Goal: Task Accomplishment & Management: Use online tool/utility

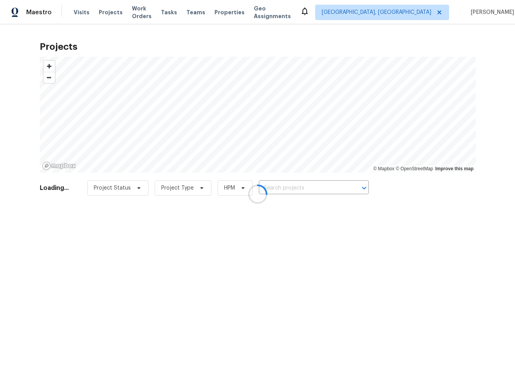
click at [182, 30] on div at bounding box center [257, 194] width 515 height 388
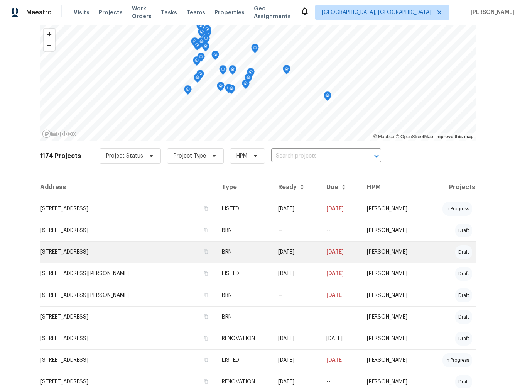
scroll to position [39, 0]
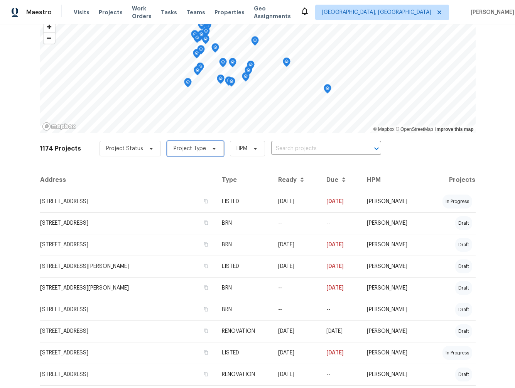
click at [183, 151] on span "Project Type" at bounding box center [190, 149] width 32 height 8
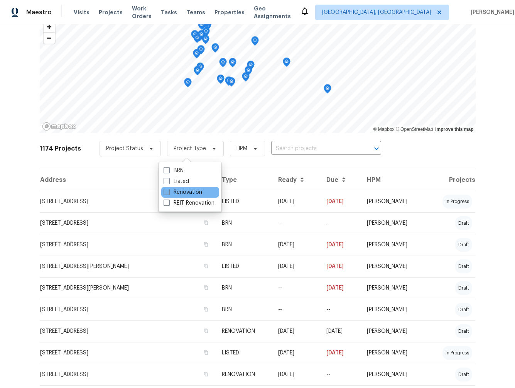
click at [177, 193] on label "Renovation" at bounding box center [182, 192] width 39 height 8
click at [169, 193] on input "Renovation" at bounding box center [165, 190] width 5 height 5
checkbox input "true"
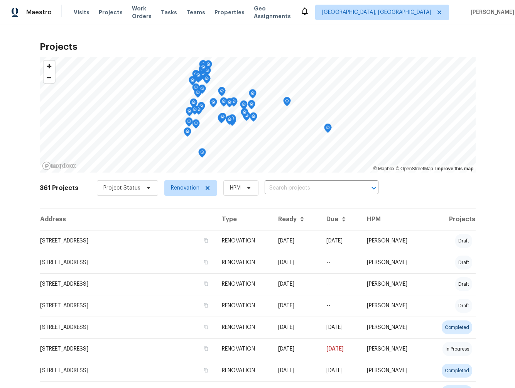
click at [120, 201] on div "361 Projects Project Status Renovation HPM ​" at bounding box center [258, 192] width 436 height 31
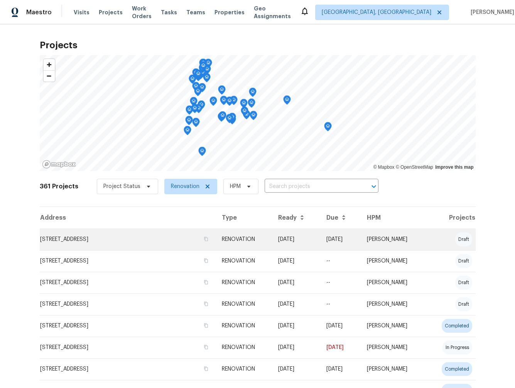
scroll to position [71, 0]
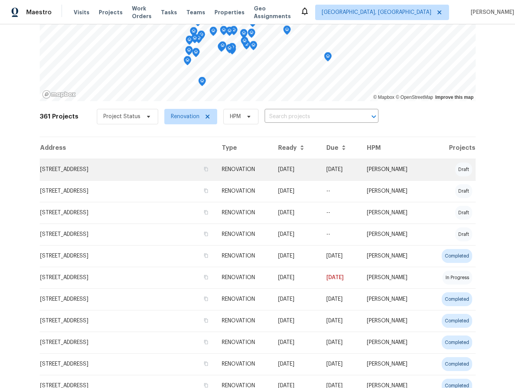
click at [102, 172] on td "[STREET_ADDRESS]" at bounding box center [128, 169] width 176 height 22
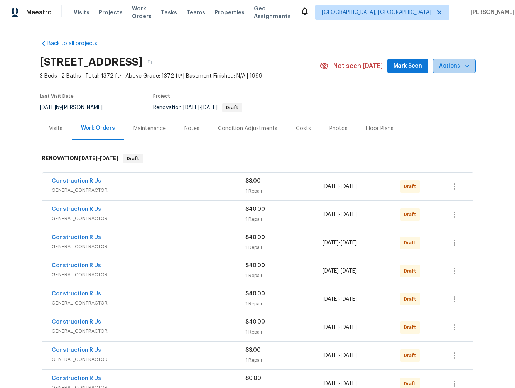
click at [457, 67] on span "Actions" at bounding box center [454, 66] width 30 height 10
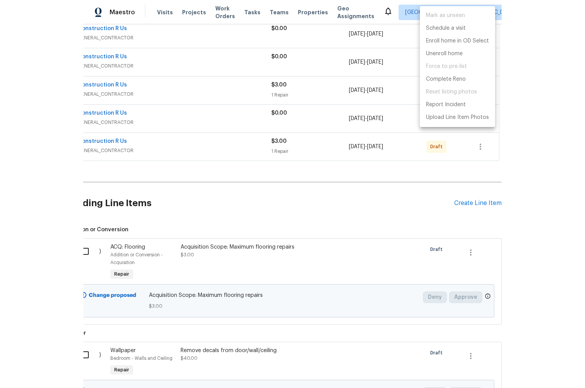
scroll to position [518, 0]
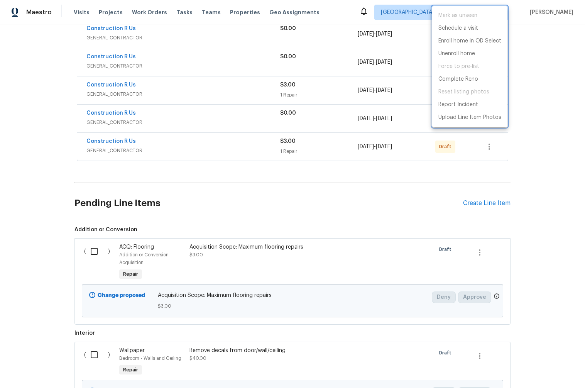
click at [514, 188] on div at bounding box center [292, 194] width 585 height 388
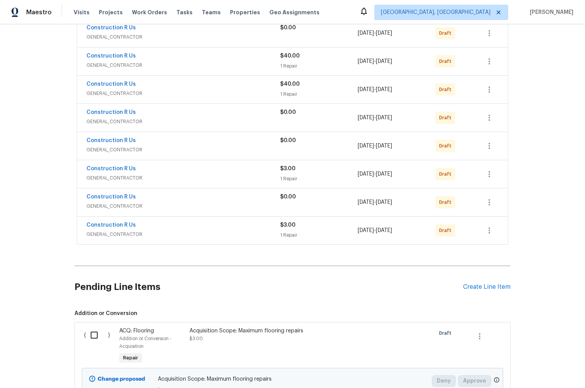
scroll to position [440, 0]
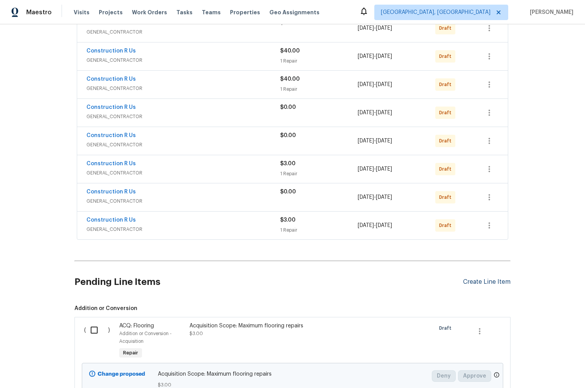
click at [488, 279] on div "Create Line Item" at bounding box center [486, 281] width 47 height 7
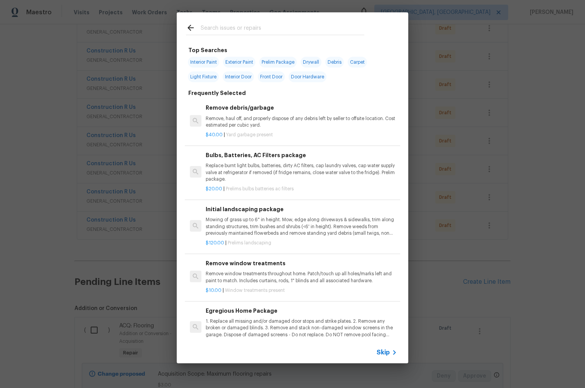
scroll to position [17, 0]
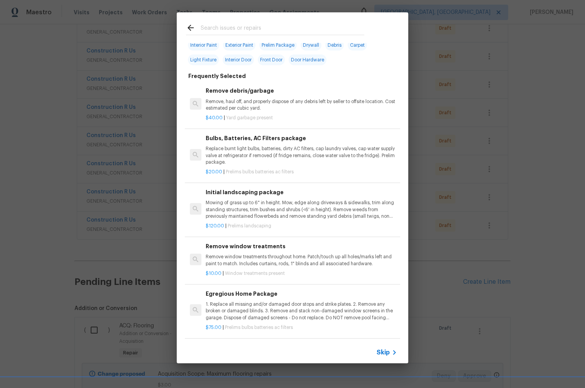
click at [385, 349] on span "Skip" at bounding box center [382, 352] width 13 height 8
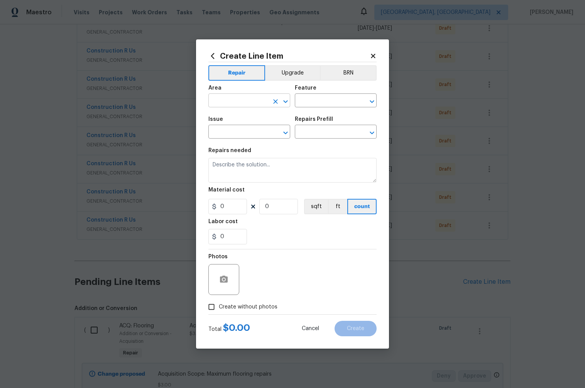
click at [240, 101] on input "text" at bounding box center [238, 101] width 60 height 12
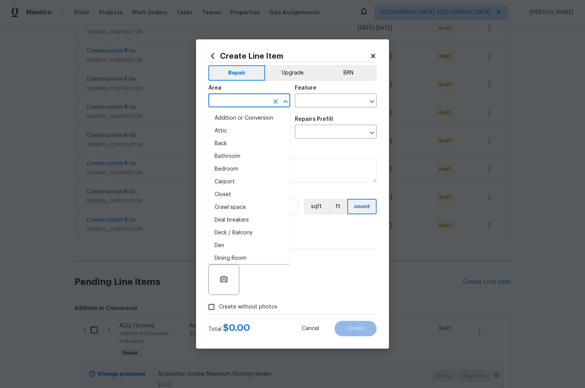
click at [240, 113] on li "Addition or Conversion" at bounding box center [249, 118] width 82 height 13
type input "Addition or Conversion"
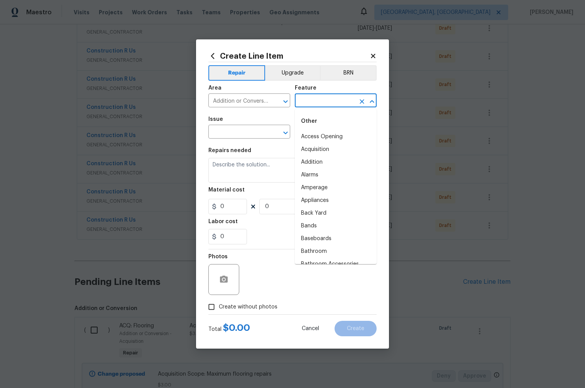
click at [315, 98] on input "text" at bounding box center [325, 101] width 60 height 12
click at [312, 142] on li "Access Opening" at bounding box center [336, 136] width 82 height 13
type input "Access Opening"
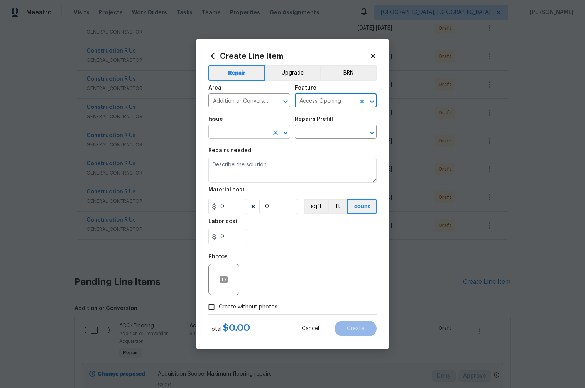
click at [244, 136] on input "text" at bounding box center [238, 132] width 60 height 12
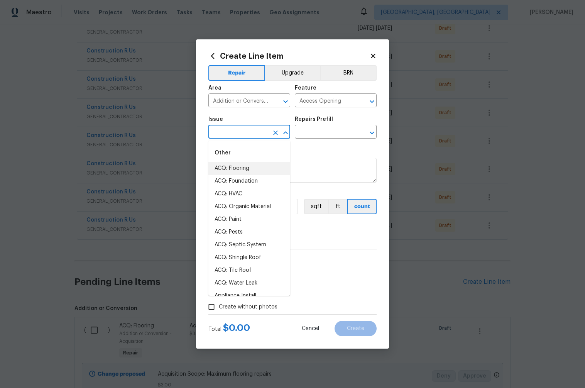
click at [250, 177] on li "ACQ: Foundation" at bounding box center [249, 181] width 82 height 13
type input "ACQ: Foundation"
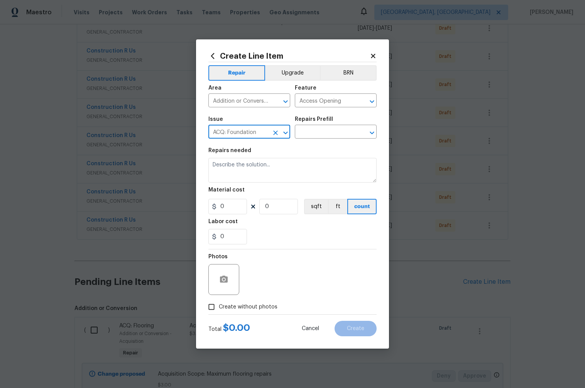
click at [329, 121] on h5 "Repairs Prefill" at bounding box center [314, 118] width 38 height 5
click at [330, 136] on input "text" at bounding box center [325, 132] width 60 height 12
drag, startPoint x: 319, startPoint y: 120, endPoint x: 303, endPoint y: 113, distance: 17.5
click at [318, 119] on h5 "Repairs Prefill" at bounding box center [314, 118] width 38 height 5
click at [250, 99] on input "Addition or Conversion" at bounding box center [238, 101] width 60 height 12
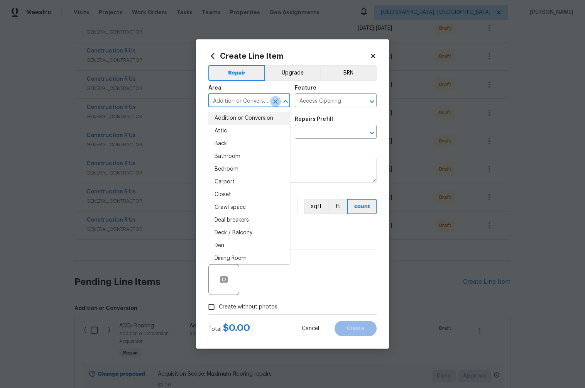
click at [272, 102] on icon "Clear" at bounding box center [275, 102] width 8 height 8
click at [358, 102] on icon "Clear" at bounding box center [362, 102] width 8 height 8
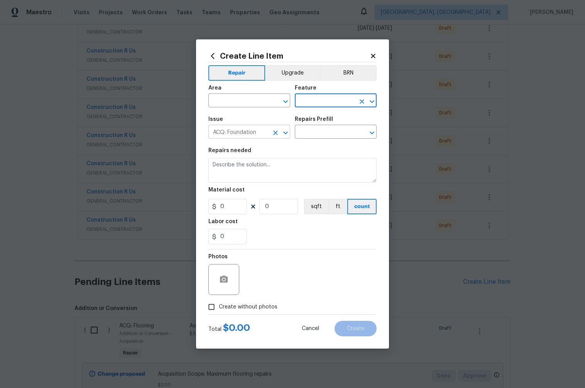
click at [279, 132] on button "Clear" at bounding box center [275, 132] width 11 height 11
click at [278, 148] on div "Repairs needed" at bounding box center [292, 153] width 168 height 10
click at [274, 104] on icon "Clear" at bounding box center [275, 102] width 8 height 8
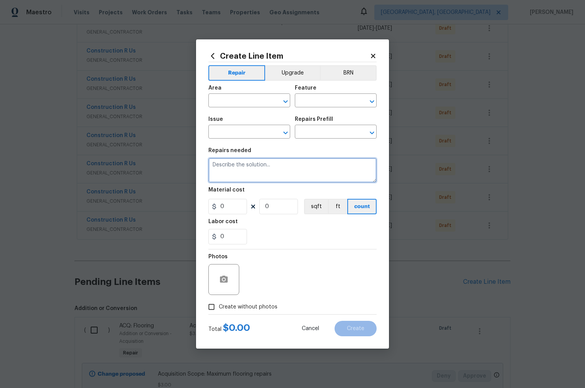
click at [244, 170] on textarea at bounding box center [292, 170] width 168 height 25
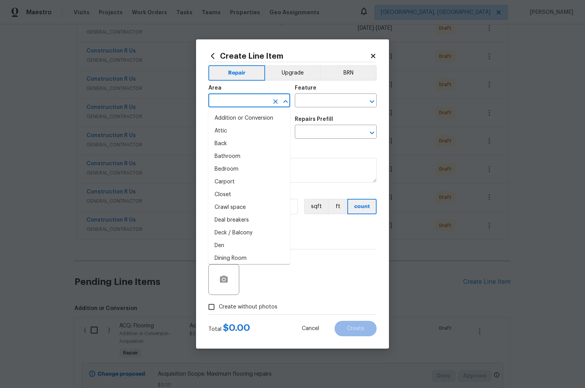
click at [254, 102] on input "text" at bounding box center [238, 101] width 60 height 12
click at [246, 161] on li "Bathroom" at bounding box center [249, 156] width 82 height 13
type input "Bathroom"
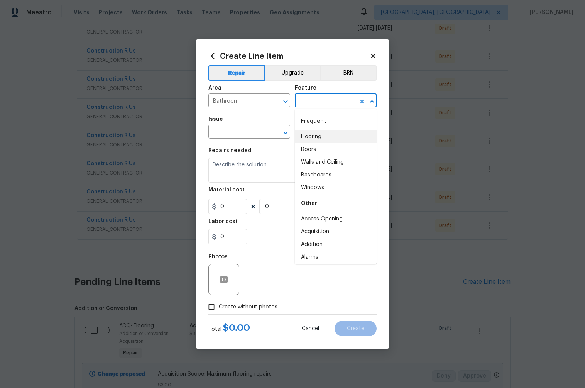
click at [320, 97] on input "text" at bounding box center [325, 101] width 60 height 12
drag, startPoint x: 293, startPoint y: 180, endPoint x: 301, endPoint y: 179, distance: 7.9
click at [293, 180] on textarea at bounding box center [292, 170] width 168 height 25
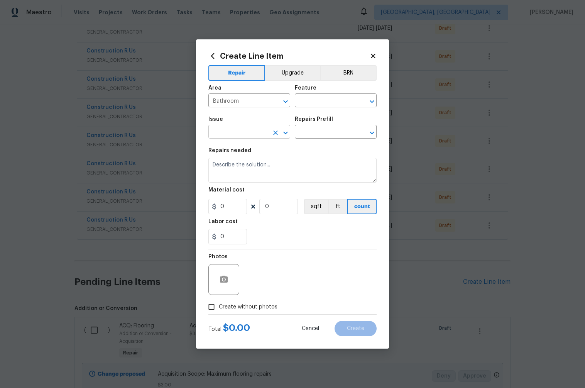
drag, startPoint x: 247, startPoint y: 150, endPoint x: 249, endPoint y: 135, distance: 14.7
click at [247, 148] on h5 "Repairs needed" at bounding box center [229, 150] width 43 height 5
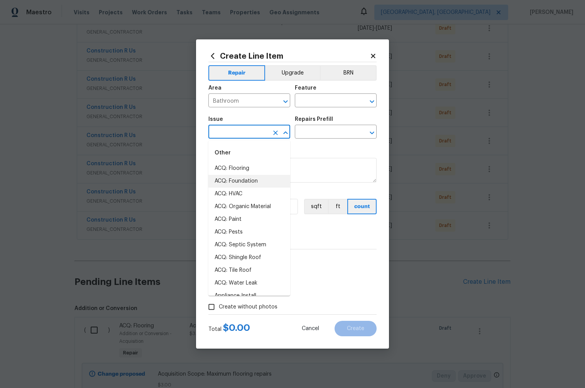
click at [249, 135] on input "text" at bounding box center [238, 132] width 60 height 12
drag, startPoint x: 258, startPoint y: 181, endPoint x: 271, endPoint y: 169, distance: 16.9
click at [258, 181] on li "ACQ: Foundation" at bounding box center [249, 181] width 82 height 13
type input "ACQ: Foundation"
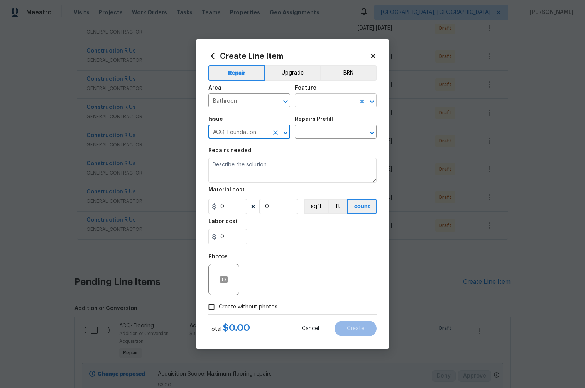
click at [322, 101] on input "text" at bounding box center [325, 101] width 60 height 12
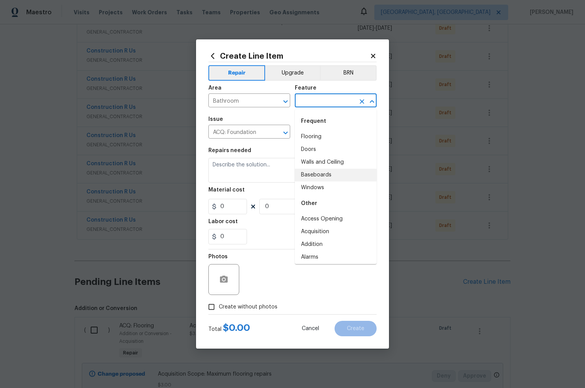
click at [314, 159] on li "Walls and Ceiling" at bounding box center [336, 162] width 82 height 13
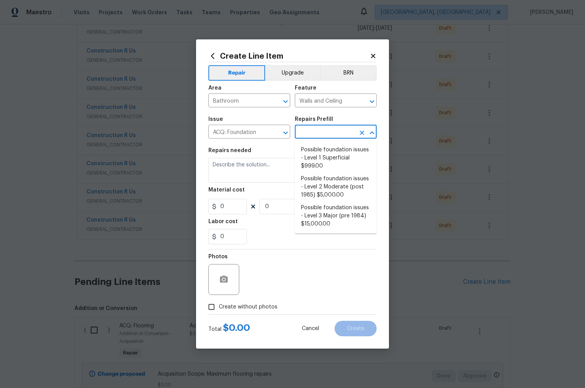
click at [313, 135] on input "text" at bounding box center [325, 132] width 60 height 12
click at [324, 189] on li "Possible foundation issues - Level 2 Moderate (post 1985) $5,000.00" at bounding box center [336, 186] width 82 height 29
type input "Acquisition"
type textarea "Possible foundation issues - Level 2 Moderate: Disclaimer: This is NOT a techni…"
type input "1"
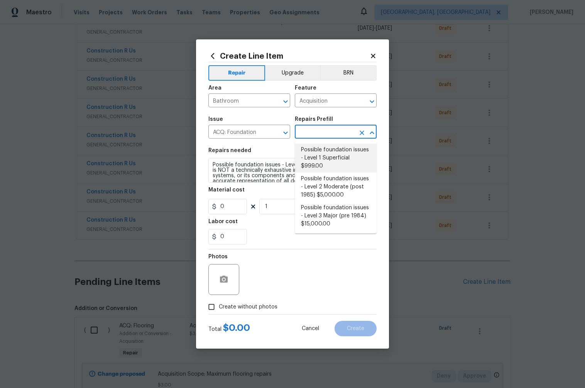
type input "Possible foundation issues - Level 2 Moderate (post 1985) $5,000.00"
type input "5000"
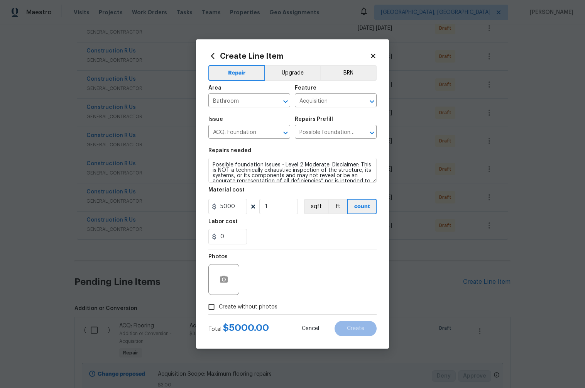
drag, startPoint x: 279, startPoint y: 116, endPoint x: 271, endPoint y: 109, distance: 10.9
click at [279, 116] on span "Issue ACQ: Foundation ​" at bounding box center [249, 127] width 82 height 31
click at [312, 324] on button "Cancel" at bounding box center [310, 327] width 42 height 15
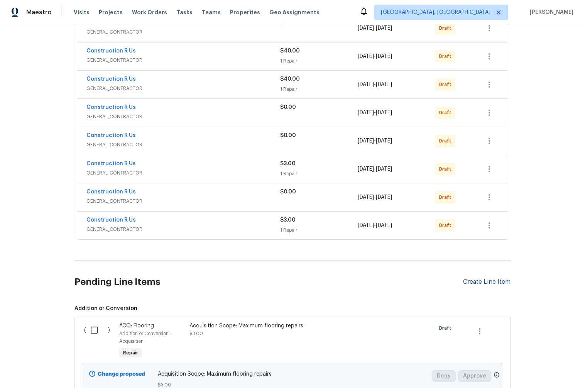
click at [488, 281] on div "Create Line Item" at bounding box center [486, 281] width 47 height 7
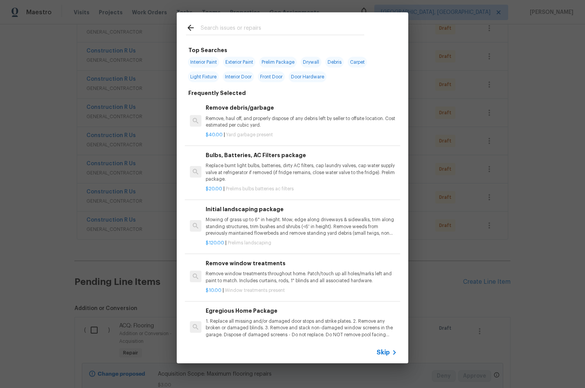
click at [382, 354] on span "Skip" at bounding box center [382, 352] width 13 height 8
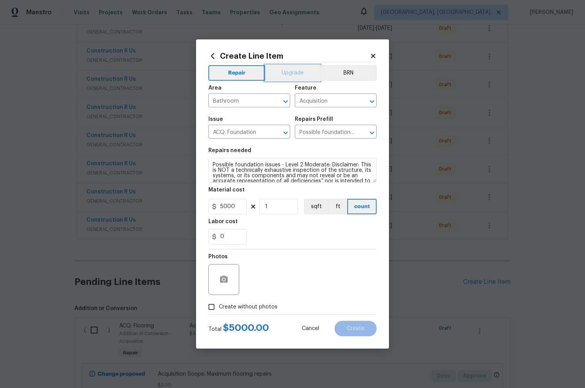
click at [287, 71] on button "Upgrade" at bounding box center [292, 72] width 55 height 15
click at [233, 71] on button "Repair" at bounding box center [236, 72] width 56 height 15
click at [343, 72] on button "BRN" at bounding box center [348, 72] width 57 height 15
click at [242, 70] on button "Repair" at bounding box center [236, 72] width 56 height 15
click at [273, 98] on icon "Clear" at bounding box center [275, 102] width 8 height 8
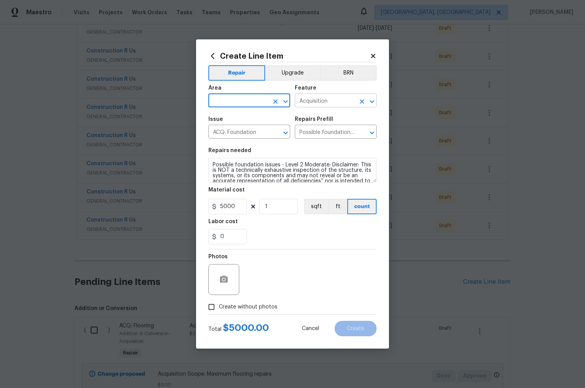
click at [361, 102] on icon "Clear" at bounding box center [361, 101] width 5 height 5
click at [362, 131] on icon "Clear" at bounding box center [362, 133] width 8 height 8
click at [275, 133] on icon "Clear" at bounding box center [275, 132] width 5 height 5
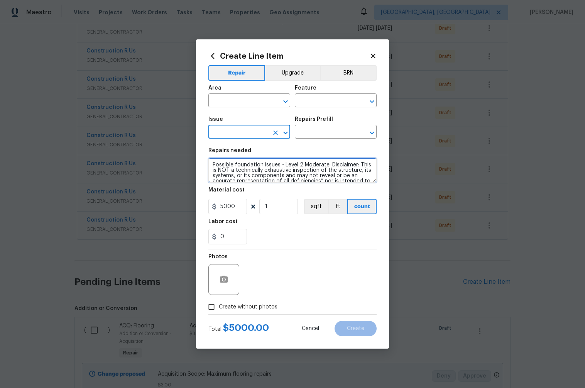
click at [287, 177] on textarea "Possible foundation issues - Level 2 Moderate: Disclaimer: This is NOT a techni…" at bounding box center [292, 170] width 168 height 25
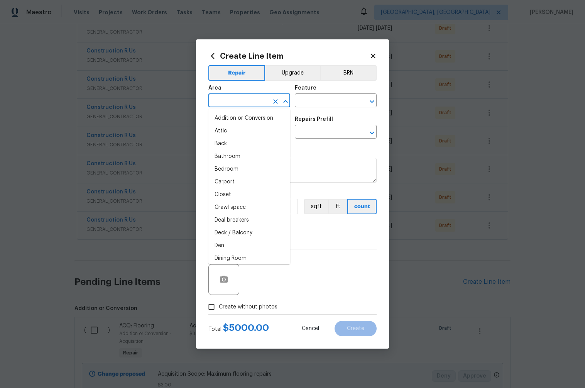
click at [264, 101] on input "text" at bounding box center [238, 101] width 60 height 12
click at [252, 152] on li "Bathroom" at bounding box center [249, 156] width 82 height 13
type input "Bathroom"
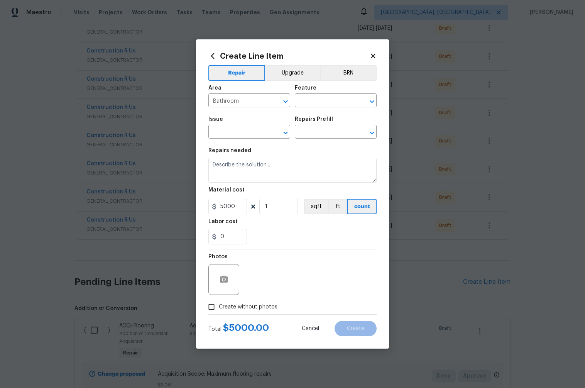
click at [322, 110] on div "Area Bathroom ​ Feature ​" at bounding box center [292, 96] width 168 height 31
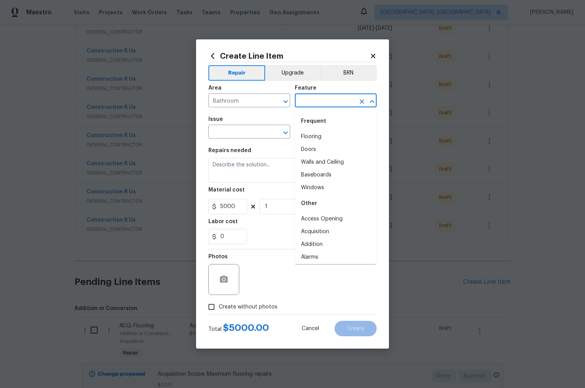
click at [320, 101] on input "text" at bounding box center [325, 101] width 60 height 12
click at [320, 150] on li "Doors" at bounding box center [336, 149] width 82 height 13
type input "Doors"
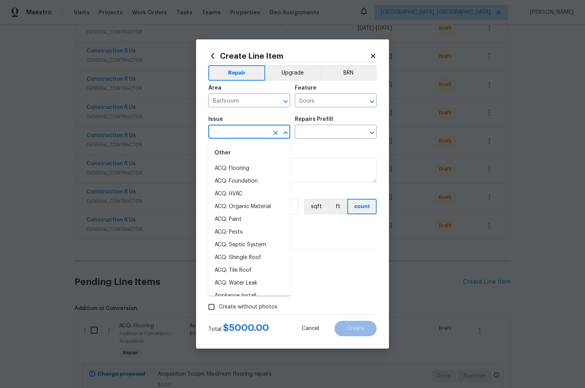
click at [257, 134] on input "text" at bounding box center [238, 132] width 60 height 12
click at [261, 183] on li "ACQ: Foundation" at bounding box center [249, 181] width 82 height 13
type input "ACQ: Foundation"
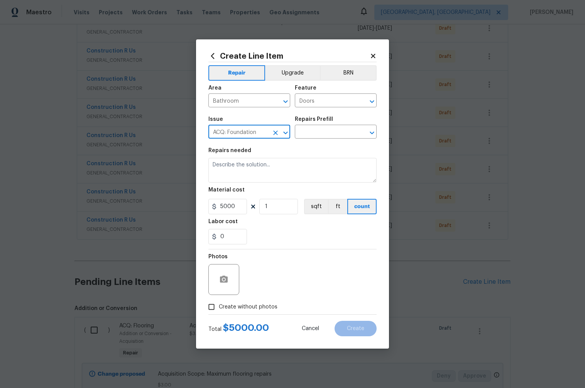
click at [324, 140] on div "Issue ACQ: Foundation ​ Repairs Prefill ​" at bounding box center [292, 127] width 168 height 31
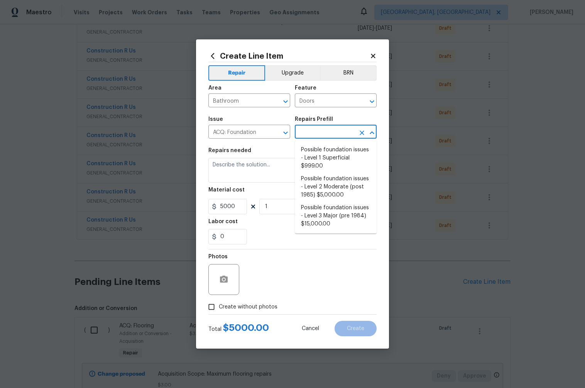
click at [325, 134] on input "text" at bounding box center [325, 132] width 60 height 12
click at [319, 204] on li "Possible foundation issues - Level 3 Major (pre 1984) $15,000.00" at bounding box center [336, 215] width 82 height 29
type input "Acquisition"
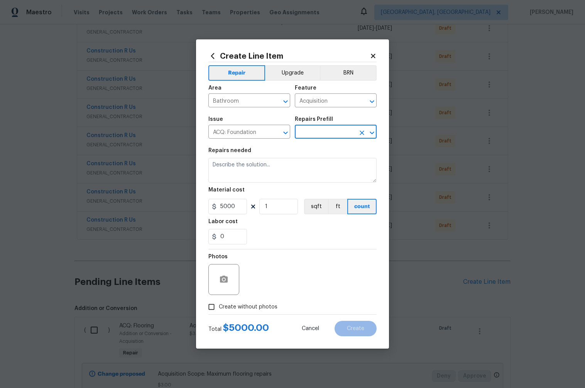
type textarea "Possible foundation issues - Level 3 Major: Disclaimer: This is NOT a technical…"
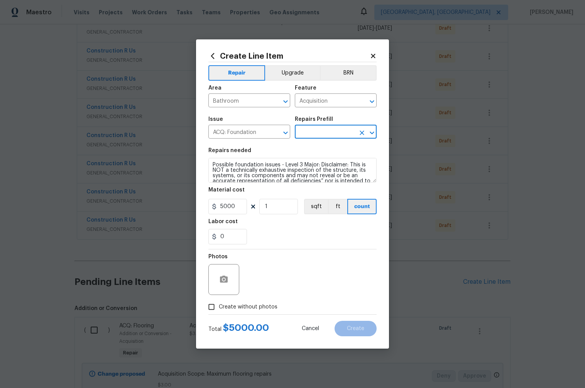
type input "Possible foundation issues - Level 3 Major (pre 1984) $15,000.00"
type input "15000"
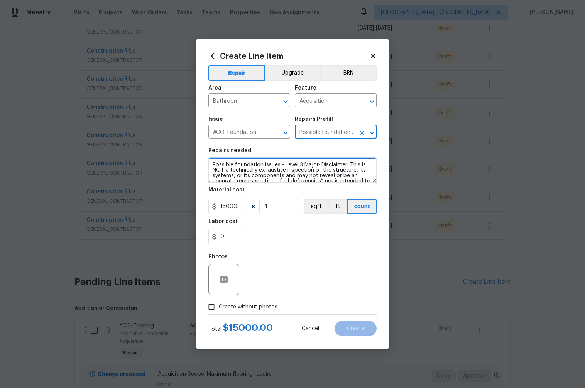
click at [244, 162] on textarea "Possible foundation issues - Level 3 Major: Disclaimer: This is NOT a technical…" at bounding box center [292, 170] width 168 height 25
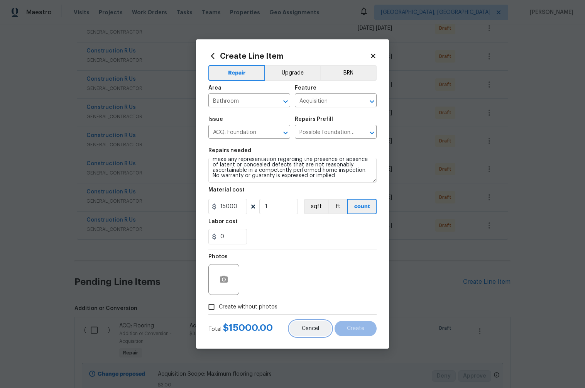
click at [305, 325] on span "Cancel" at bounding box center [310, 328] width 17 height 6
